Goal: Information Seeking & Learning: Learn about a topic

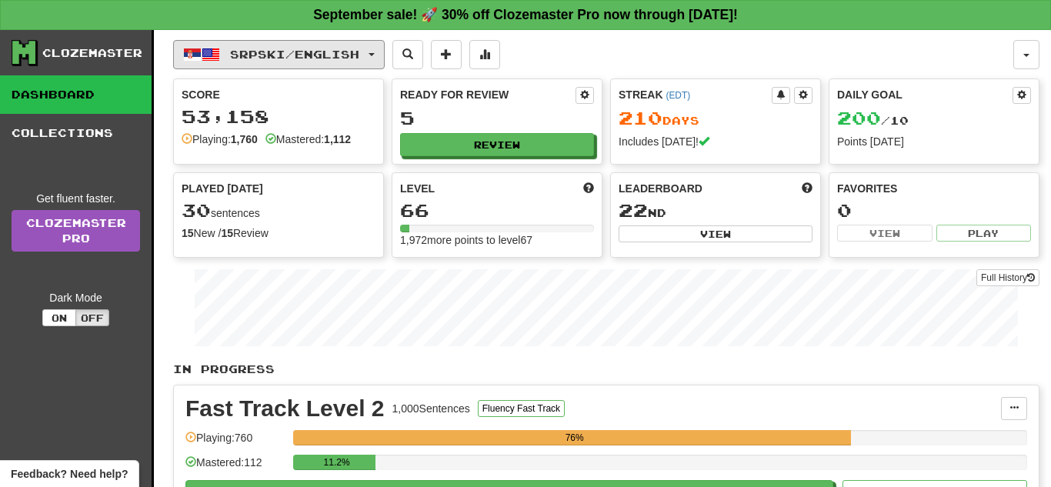
click at [302, 55] on span "Srpski / English" at bounding box center [294, 54] width 129 height 13
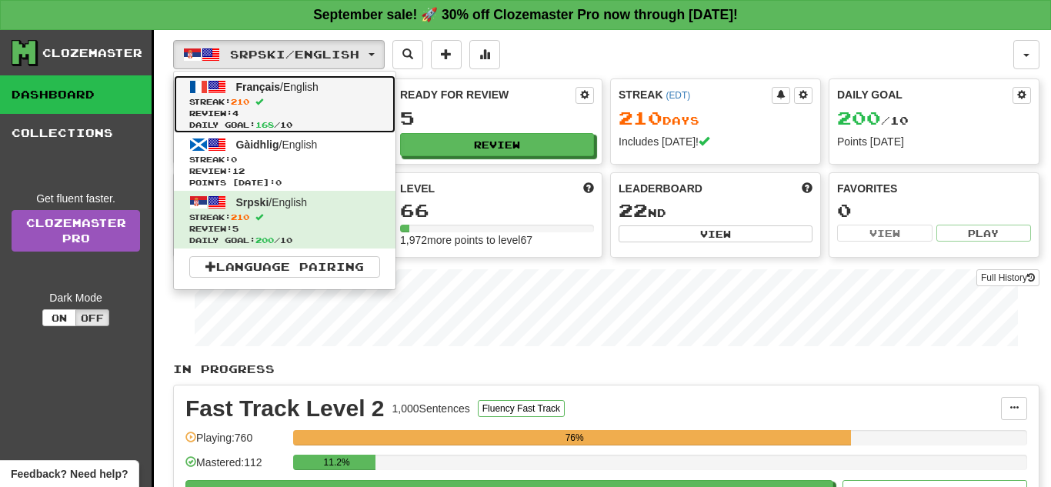
click at [303, 112] on span "Review: 4" at bounding box center [284, 114] width 191 height 12
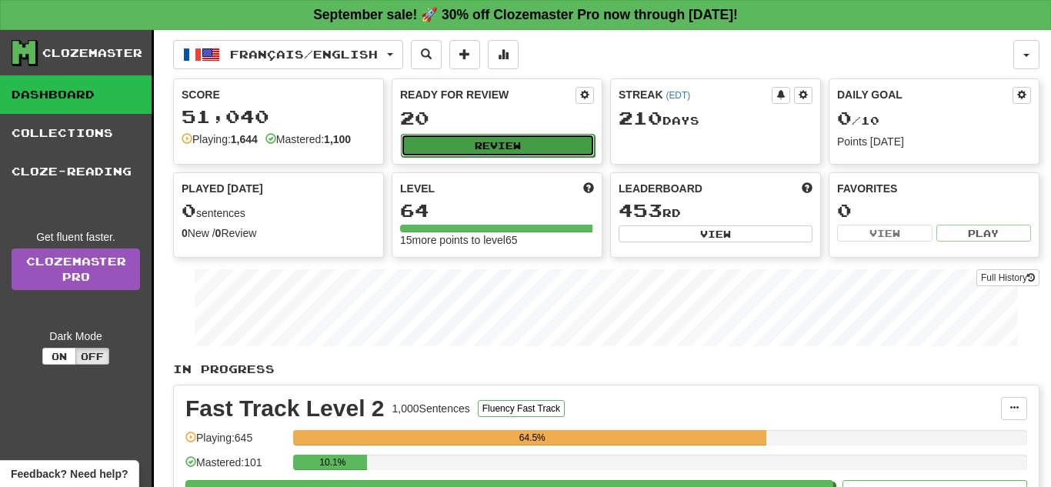
click at [522, 148] on button "Review" at bounding box center [498, 145] width 194 height 23
select select "**"
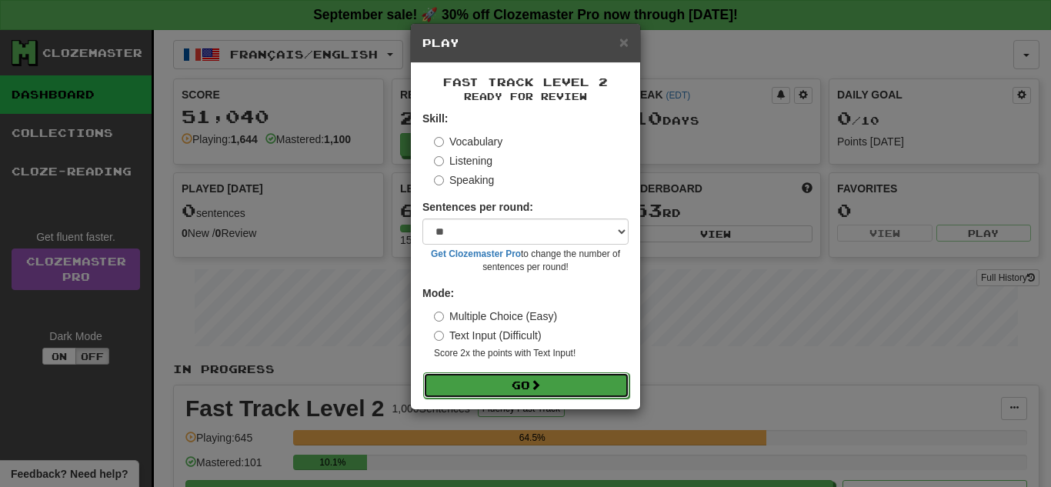
click at [532, 385] on button "Go" at bounding box center [526, 385] width 206 height 26
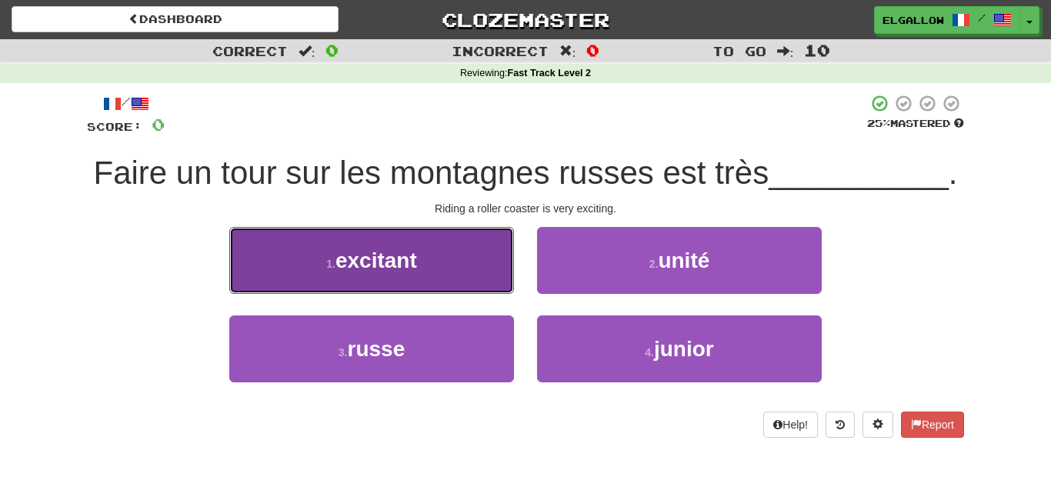
click at [275, 262] on button "1 . excitant" at bounding box center [371, 260] width 285 height 67
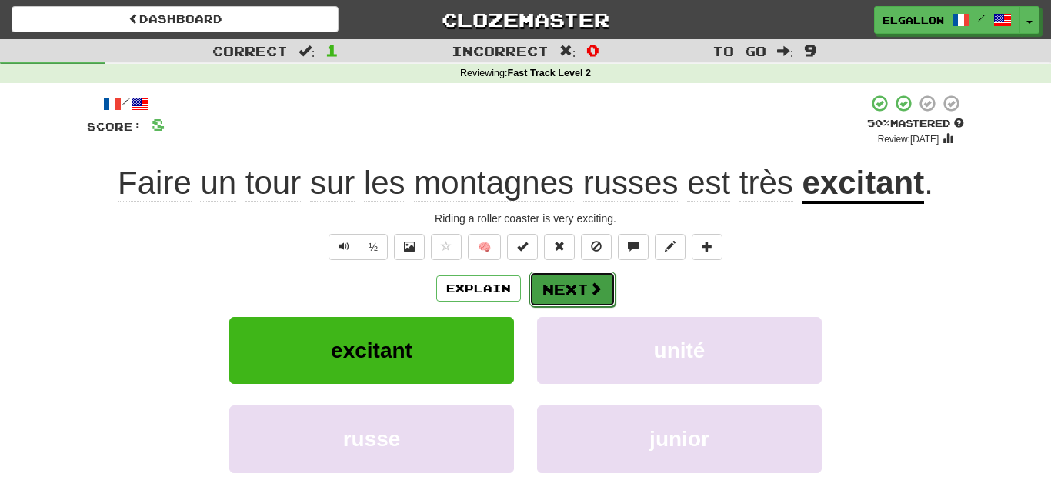
click at [601, 291] on span at bounding box center [596, 289] width 14 height 14
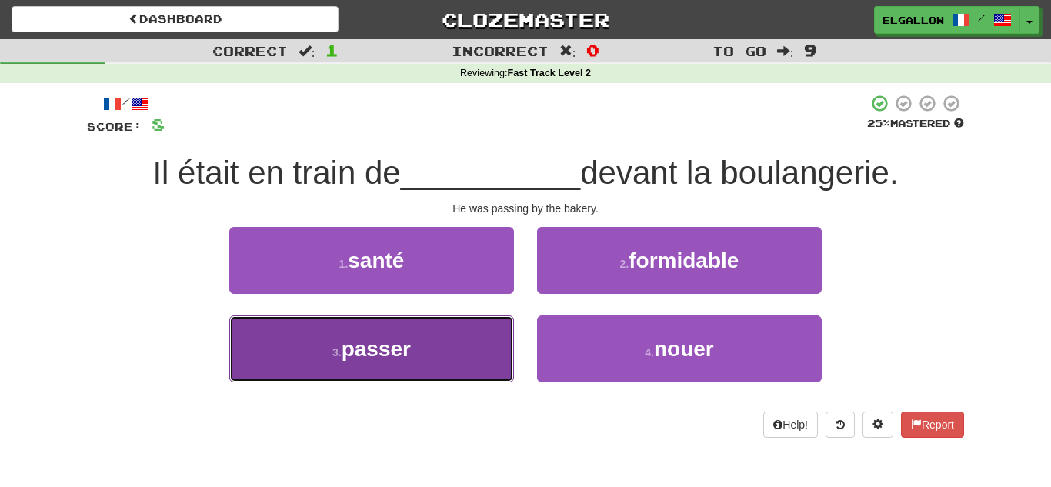
click at [275, 372] on button "3 . passer" at bounding box center [371, 348] width 285 height 67
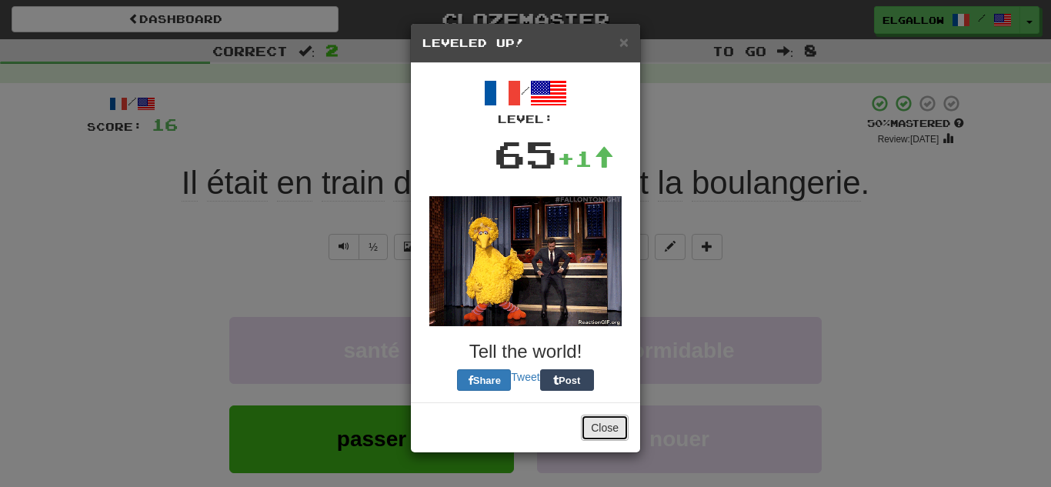
click at [599, 424] on button "Close" at bounding box center [605, 428] width 48 height 26
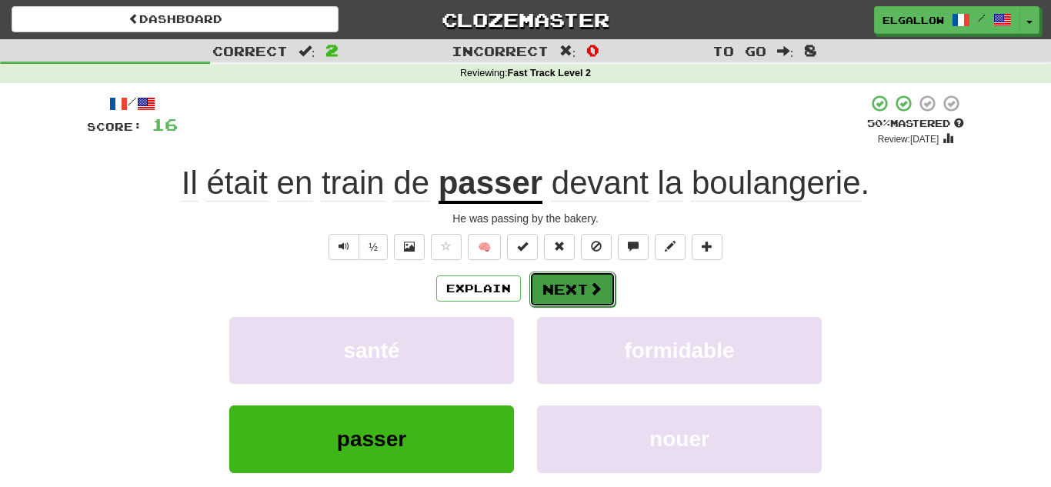
click at [573, 302] on button "Next" at bounding box center [572, 289] width 86 height 35
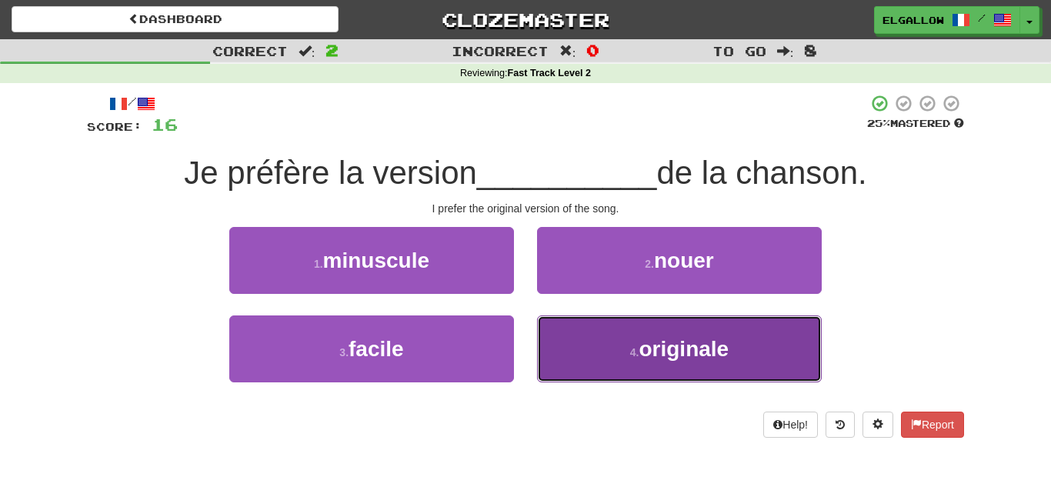
click at [604, 370] on button "4 . originale" at bounding box center [679, 348] width 285 height 67
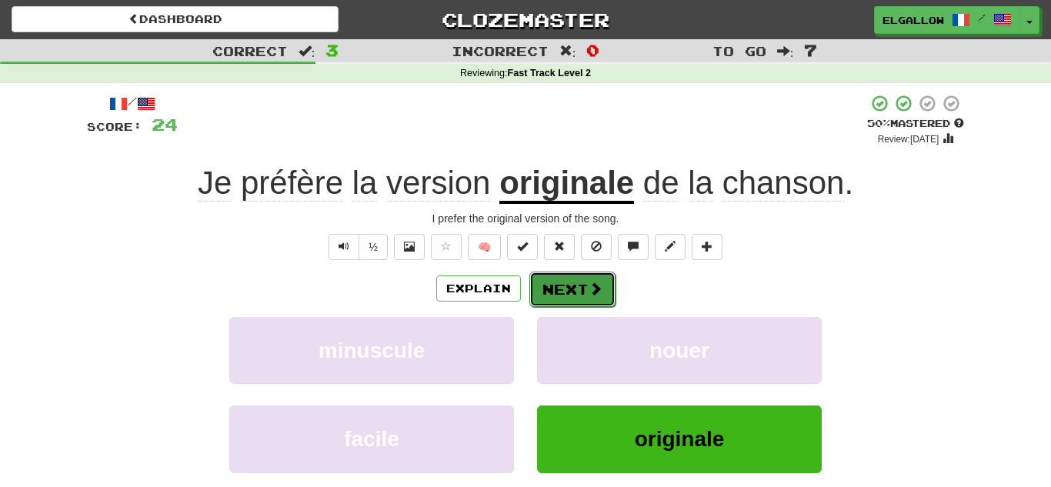
click at [566, 291] on button "Next" at bounding box center [572, 289] width 86 height 35
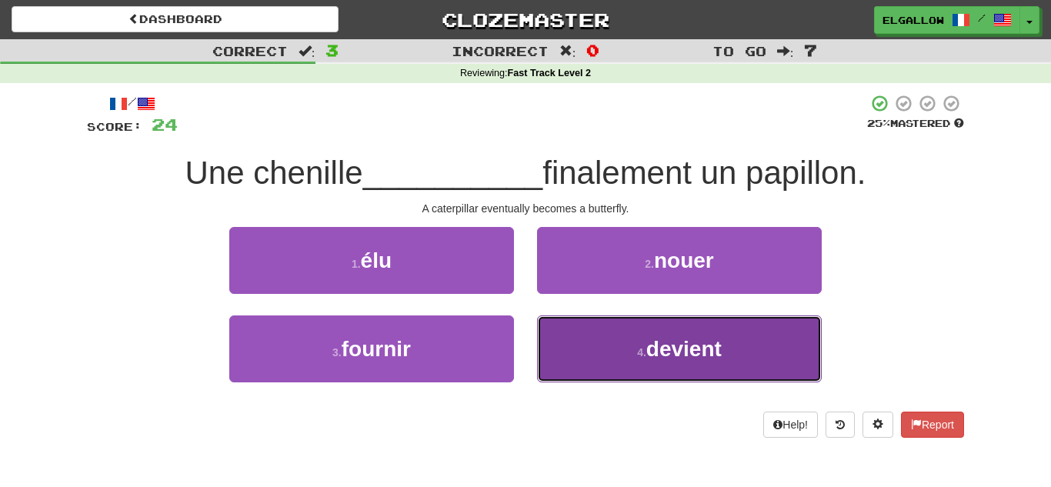
click at [642, 364] on button "4 . devient" at bounding box center [679, 348] width 285 height 67
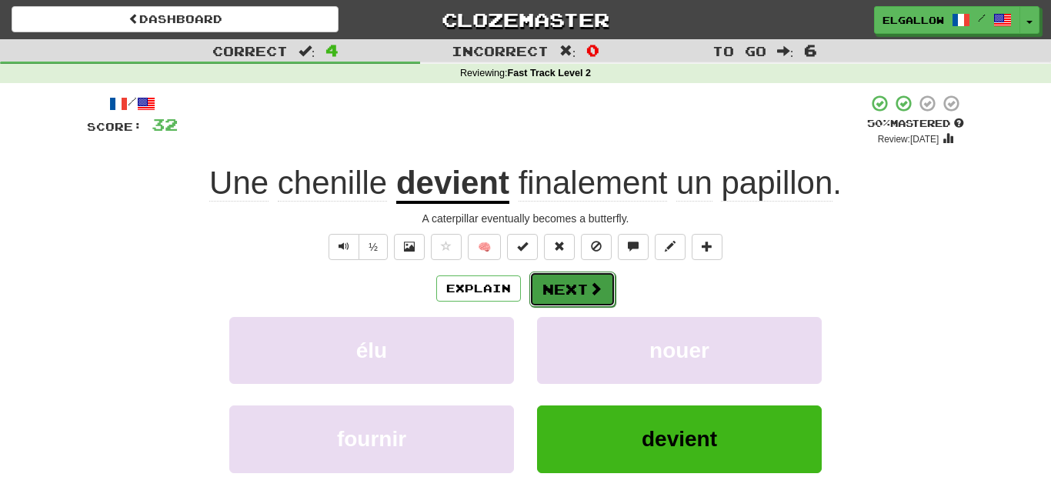
click at [582, 299] on button "Next" at bounding box center [572, 289] width 86 height 35
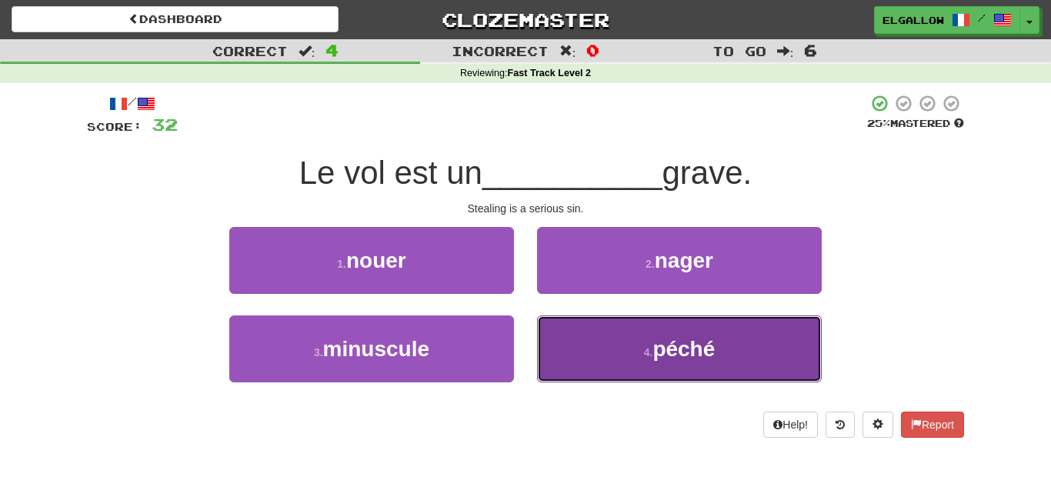
click at [593, 345] on button "4 . péché" at bounding box center [679, 348] width 285 height 67
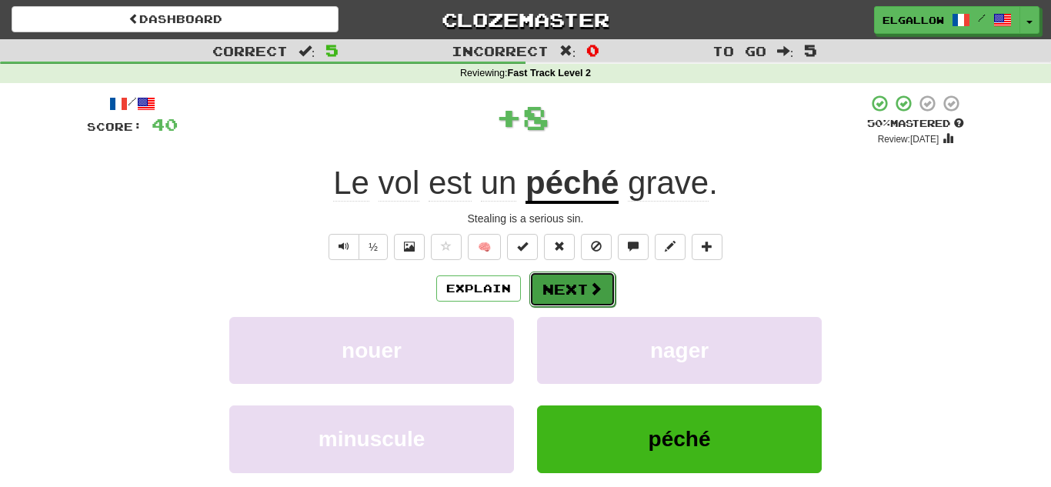
click at [561, 290] on button "Next" at bounding box center [572, 289] width 86 height 35
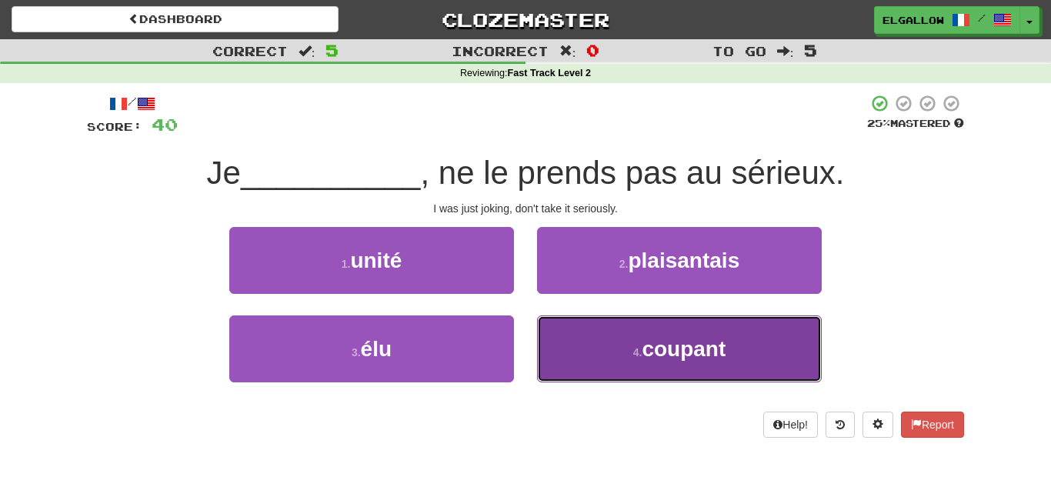
click at [610, 330] on button "4 . coupant" at bounding box center [679, 348] width 285 height 67
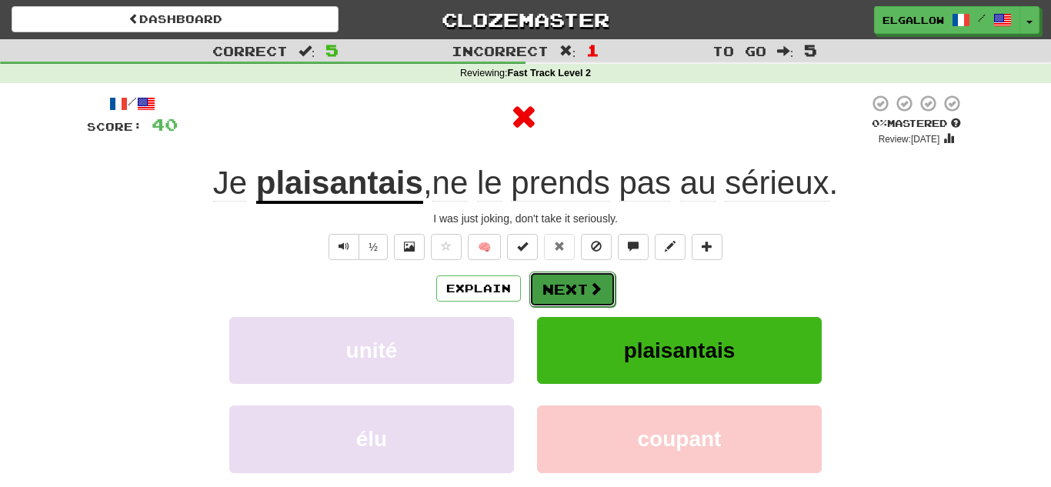
click at [592, 299] on button "Next" at bounding box center [572, 289] width 86 height 35
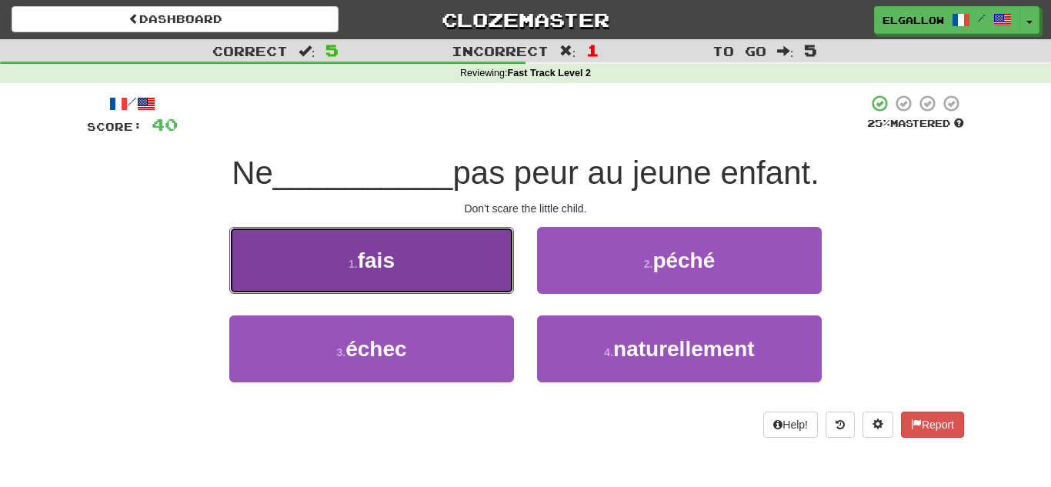
click at [311, 242] on button "1 . fais" at bounding box center [371, 260] width 285 height 67
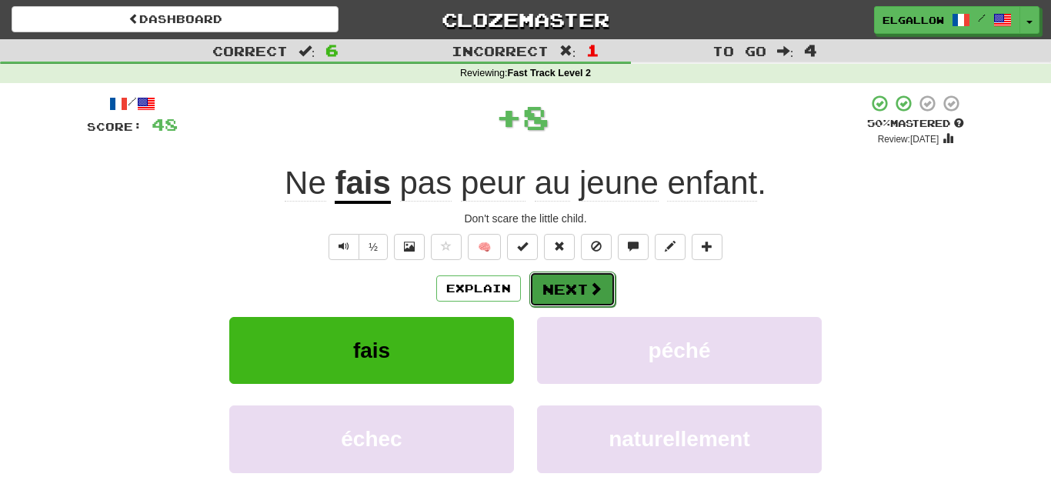
click at [540, 279] on button "Next" at bounding box center [572, 289] width 86 height 35
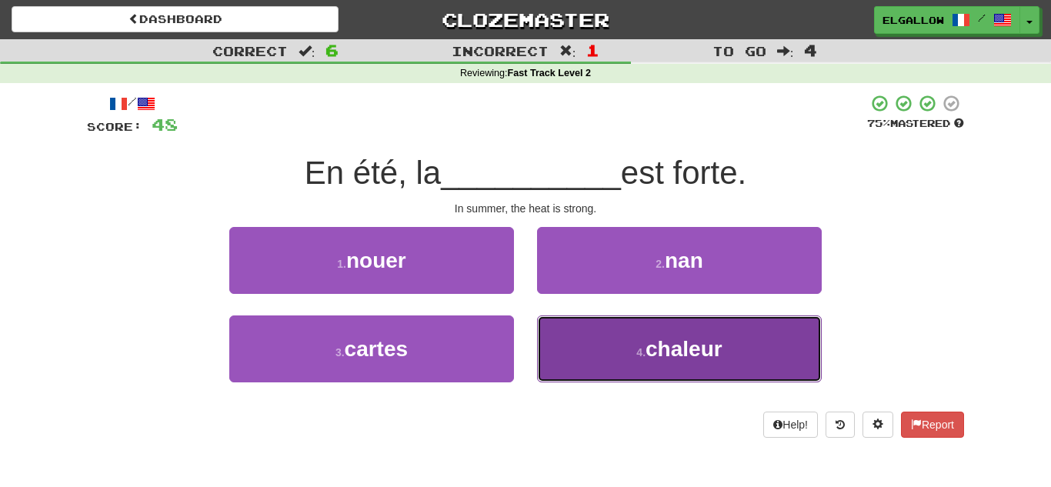
click at [758, 339] on button "4 . chaleur" at bounding box center [679, 348] width 285 height 67
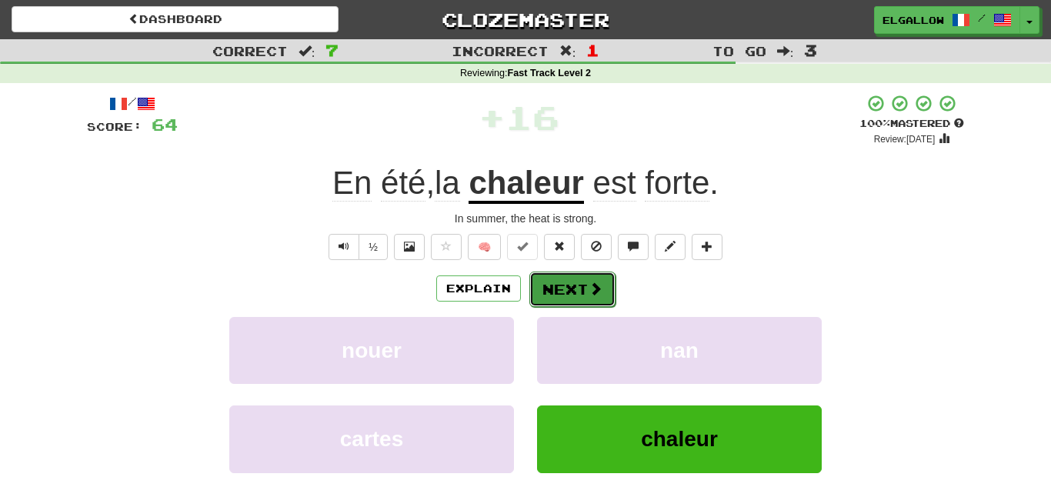
click at [608, 289] on button "Next" at bounding box center [572, 289] width 86 height 35
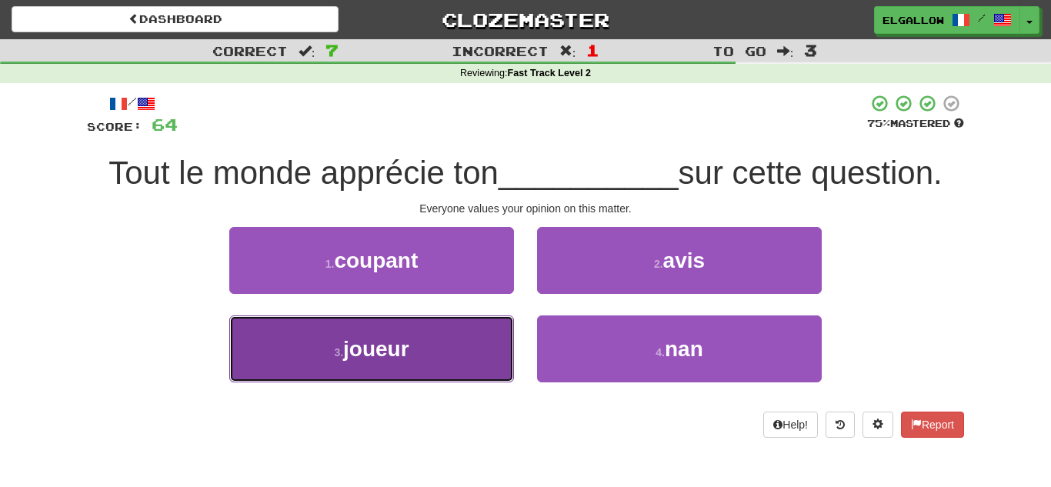
click at [241, 325] on button "3 . joueur" at bounding box center [371, 348] width 285 height 67
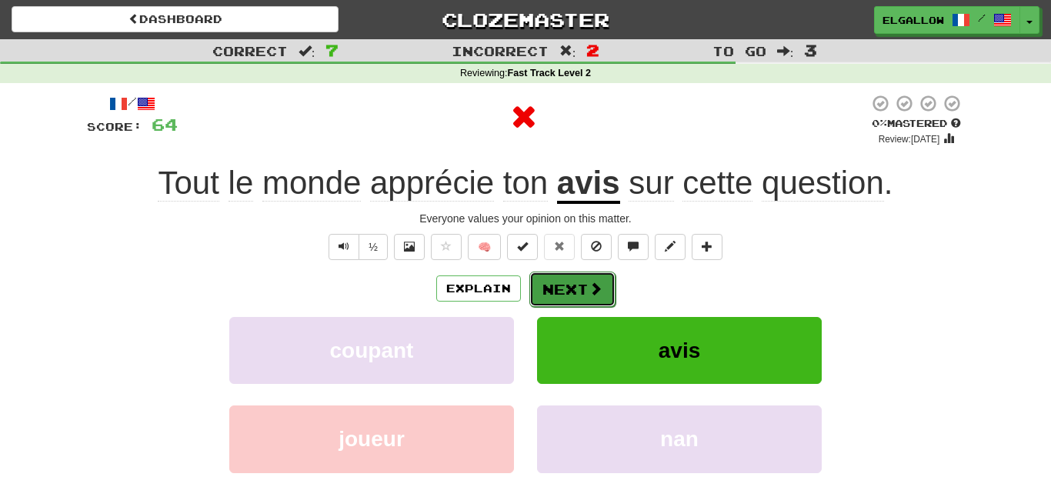
click at [534, 302] on button "Next" at bounding box center [572, 289] width 86 height 35
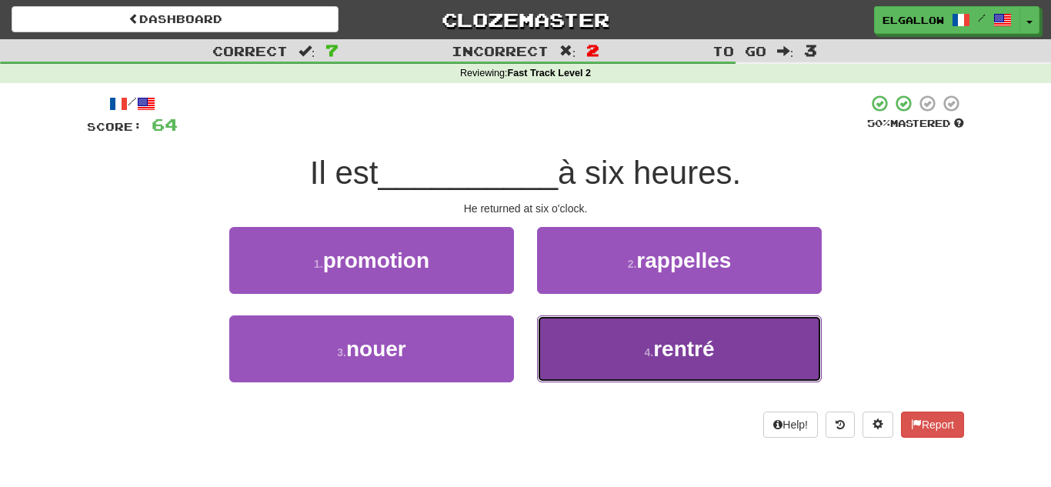
click at [606, 353] on button "4 . rentré" at bounding box center [679, 348] width 285 height 67
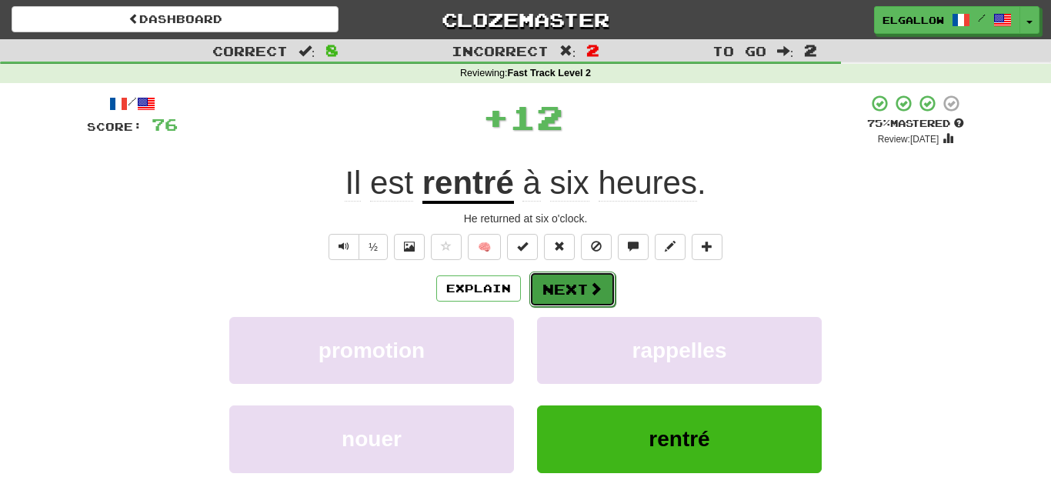
click at [550, 301] on button "Next" at bounding box center [572, 289] width 86 height 35
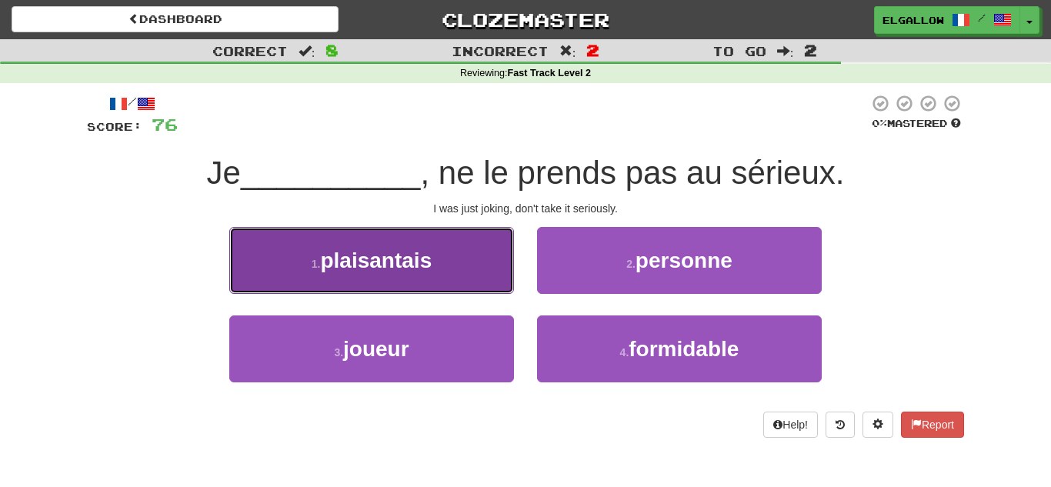
click at [383, 267] on span "plaisantais" at bounding box center [376, 260] width 112 height 24
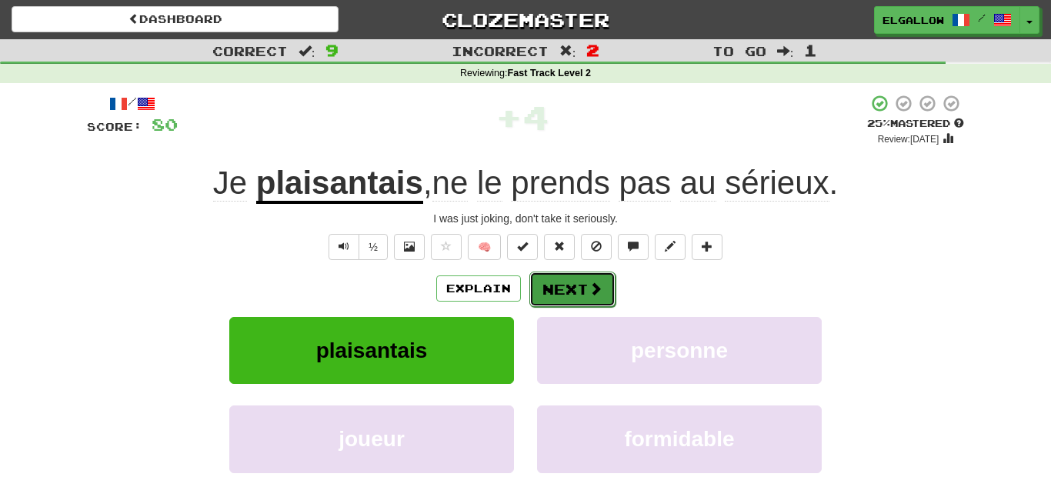
click at [595, 288] on span at bounding box center [596, 289] width 14 height 14
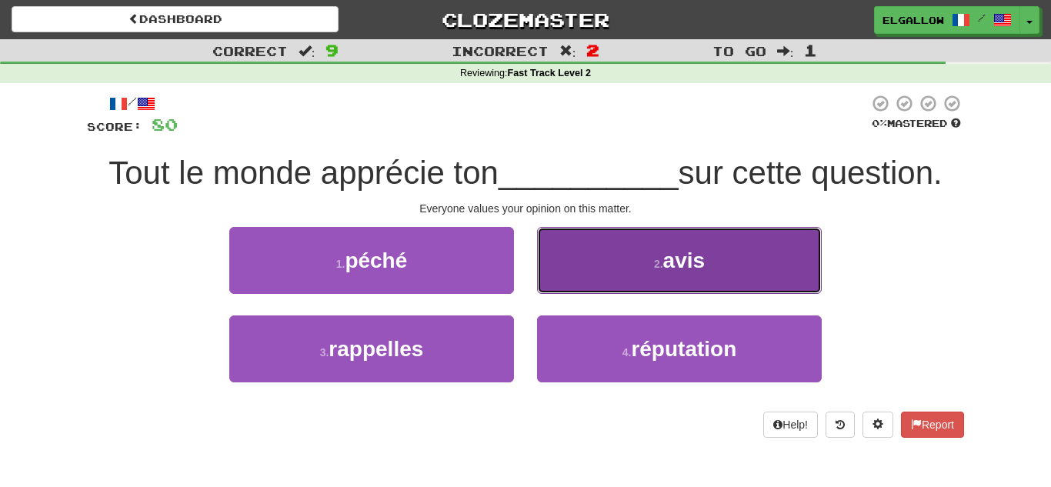
click at [716, 279] on button "2 . avis" at bounding box center [679, 260] width 285 height 67
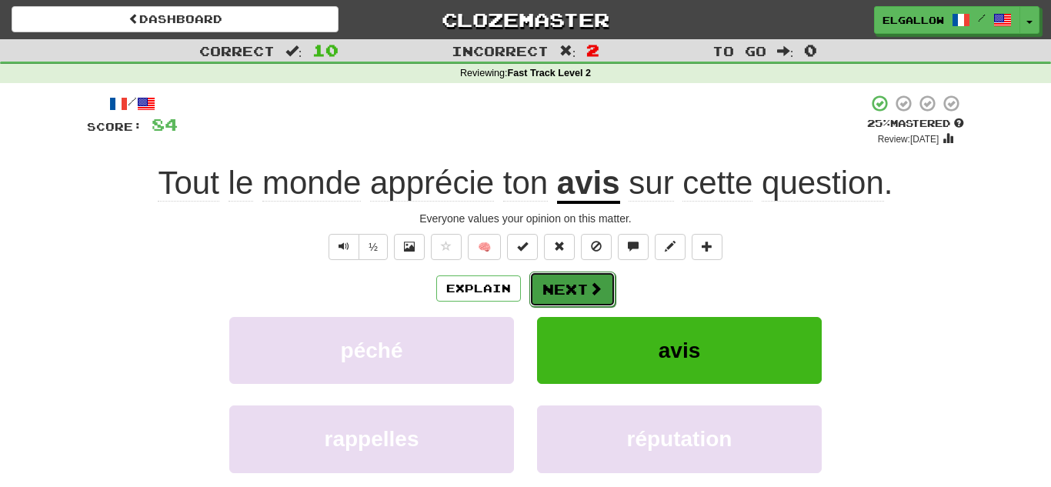
click at [607, 287] on button "Next" at bounding box center [572, 289] width 86 height 35
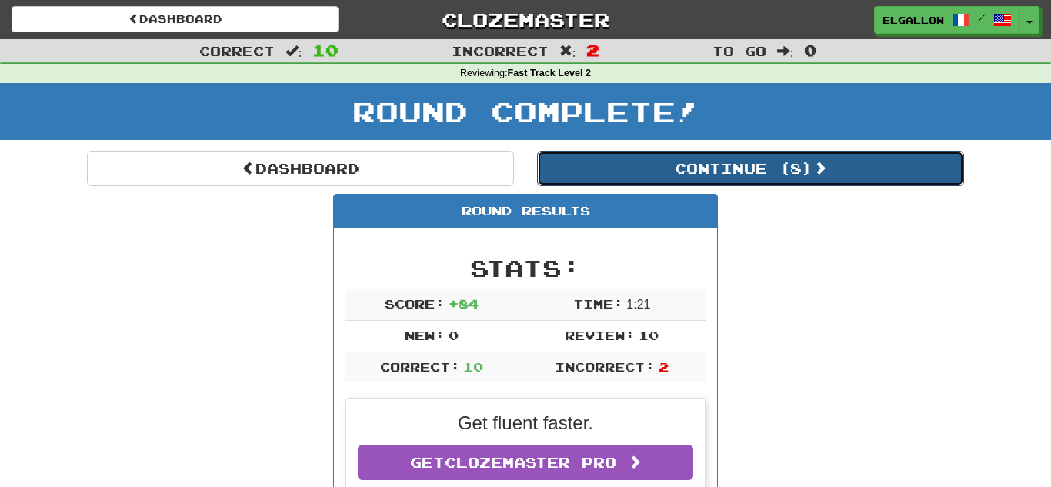
click at [674, 165] on button "Continue ( 8 )" at bounding box center [750, 168] width 427 height 35
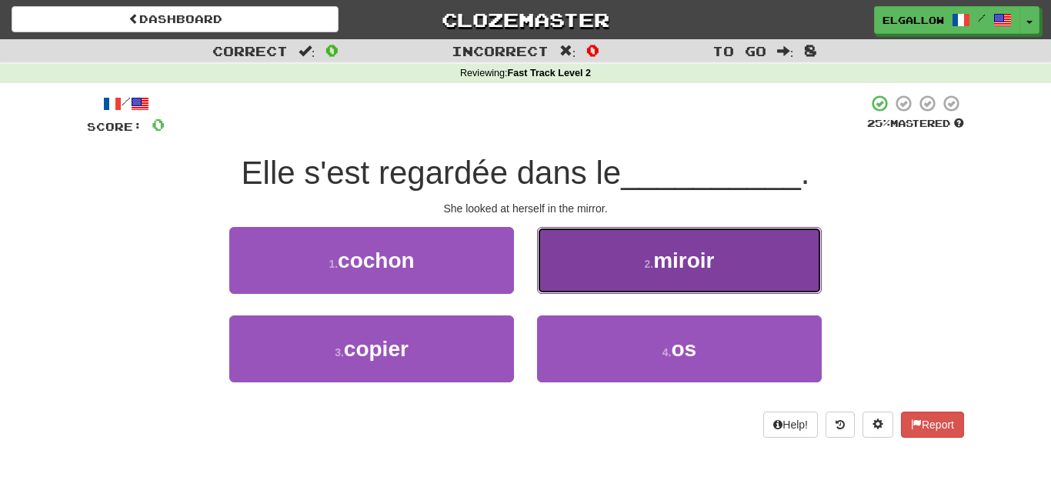
click at [674, 258] on span "miroir" at bounding box center [683, 260] width 61 height 24
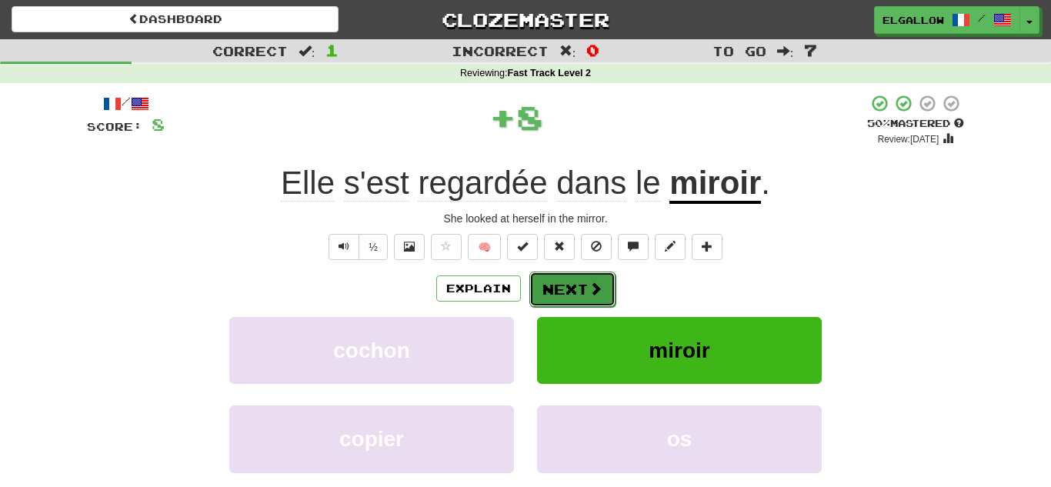
click at [575, 286] on button "Next" at bounding box center [572, 289] width 86 height 35
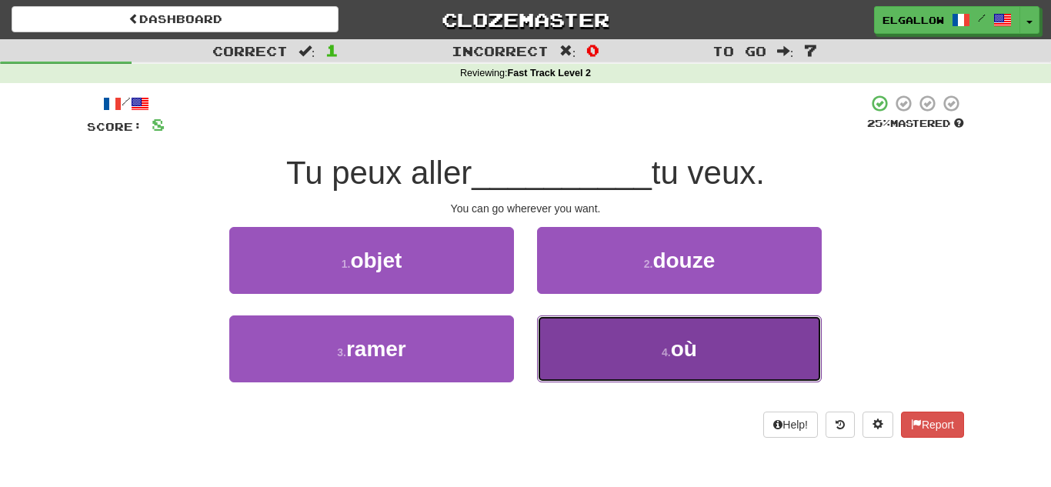
click at [619, 372] on button "4 . où" at bounding box center [679, 348] width 285 height 67
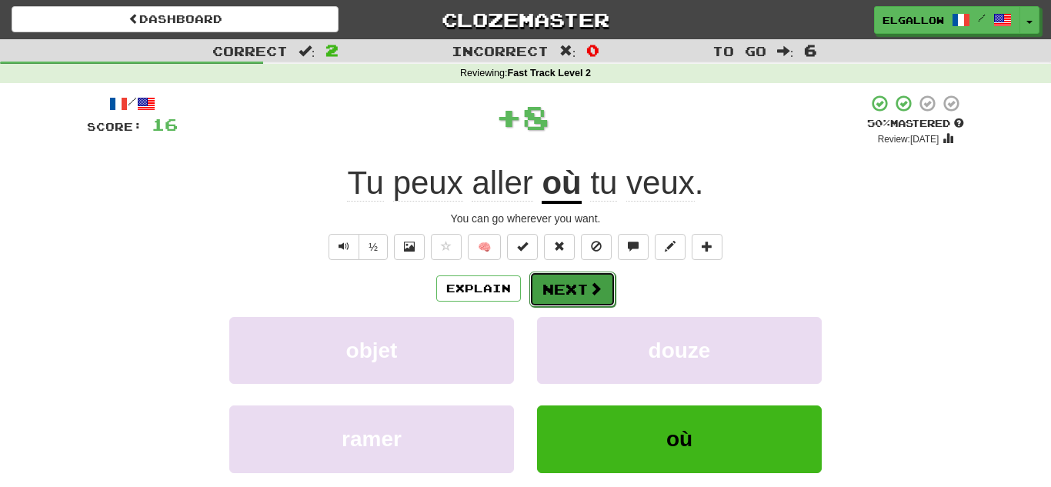
click at [579, 275] on button "Next" at bounding box center [572, 289] width 86 height 35
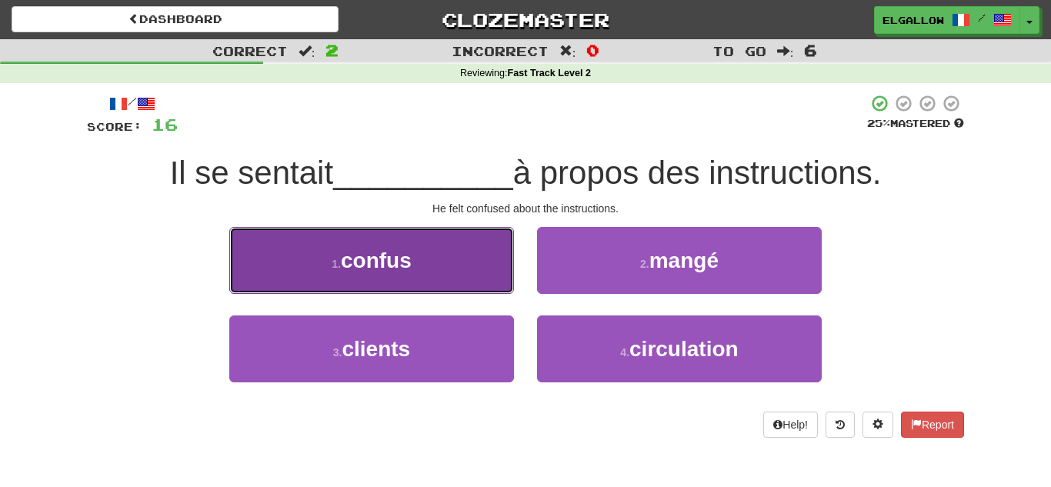
click at [482, 286] on button "1 . confus" at bounding box center [371, 260] width 285 height 67
